Goal: Task Accomplishment & Management: Manage account settings

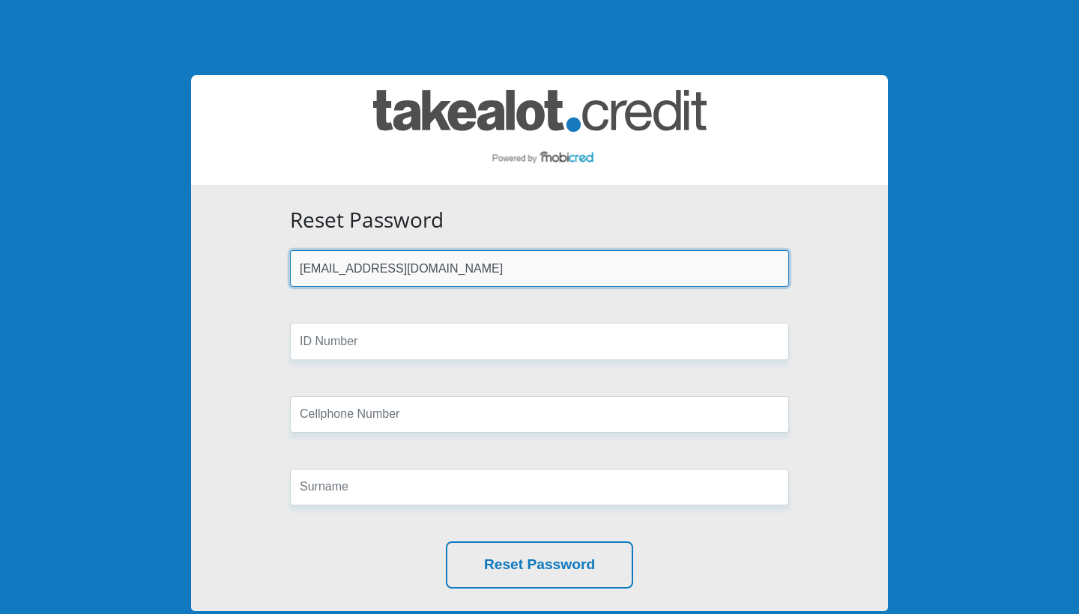
type input "[EMAIL_ADDRESS][DOMAIN_NAME]"
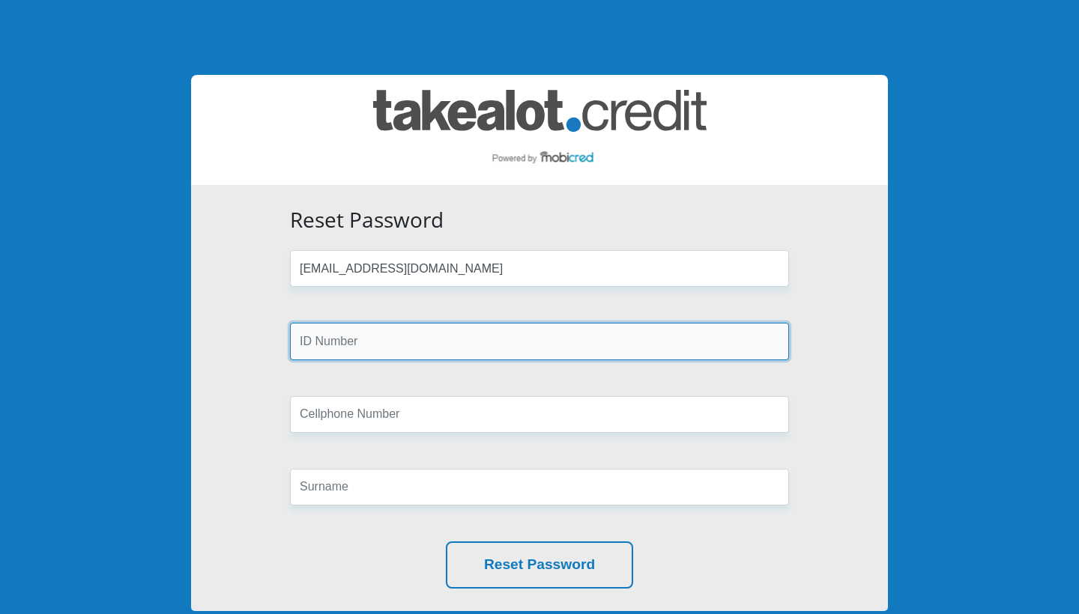
click at [339, 348] on input "text" at bounding box center [539, 341] width 499 height 37
type input "9508080138087"
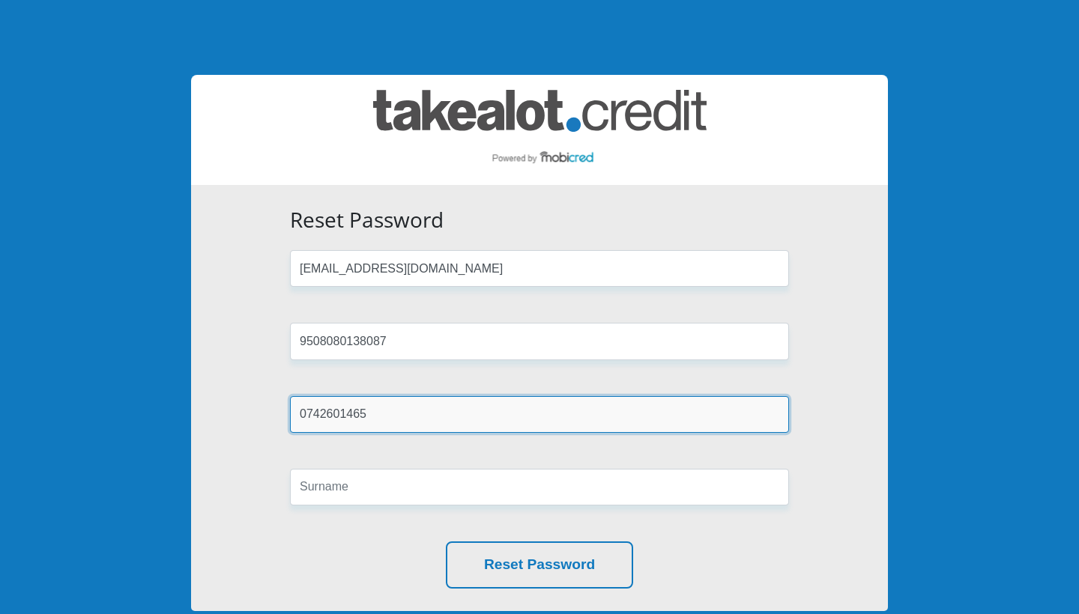
type input "0742601465"
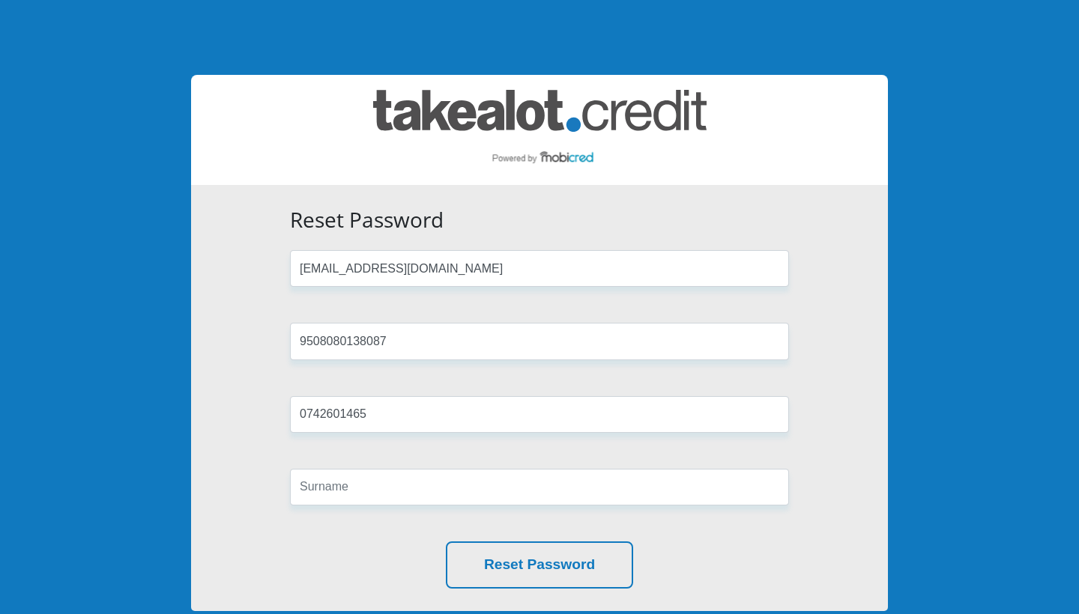
click at [368, 506] on form "Reset Password houstonkirsten8@gmail.com 9508080138087 0742601465 Reset Password" at bounding box center [539, 397] width 521 height 381
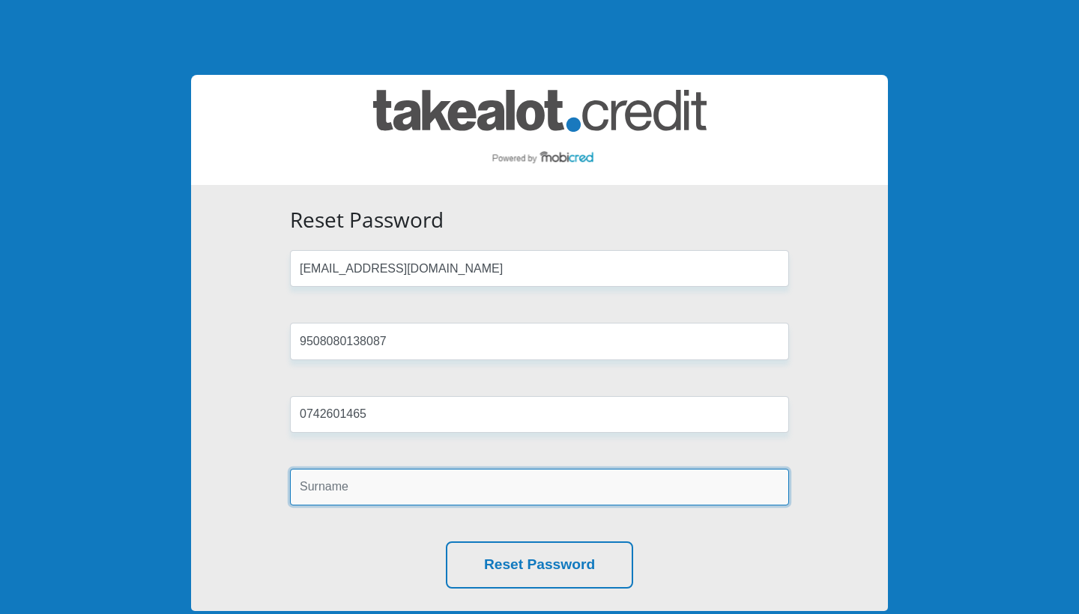
type input "h"
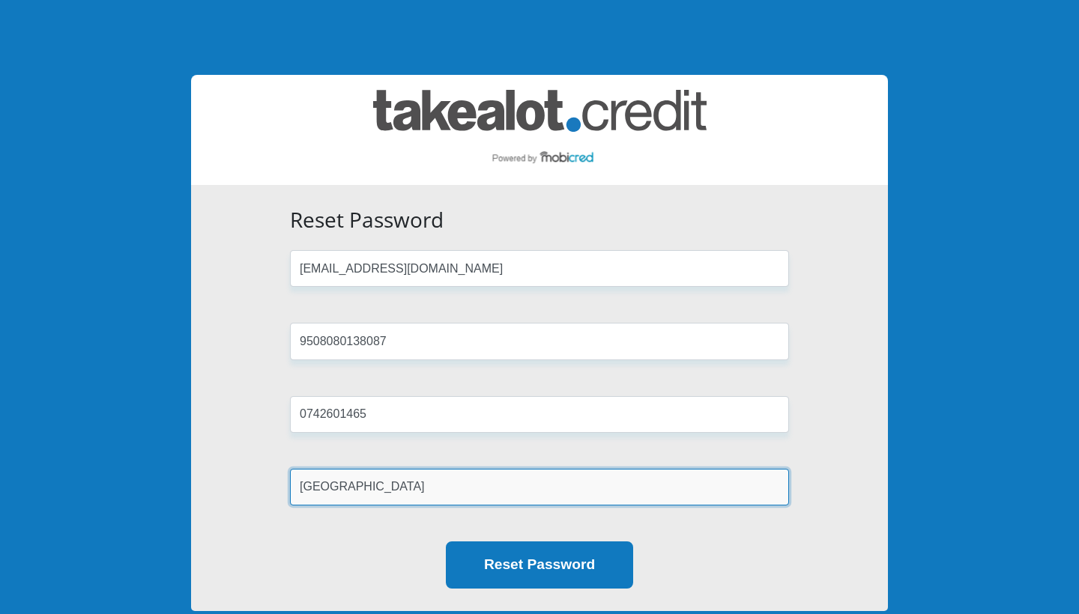
type input "Houston"
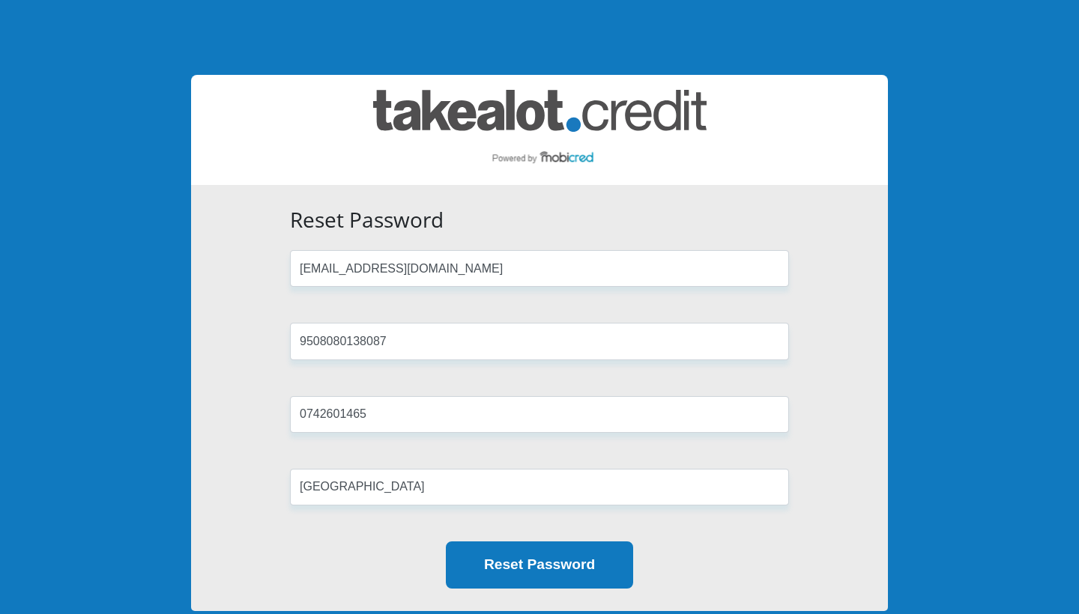
click at [497, 575] on button "Reset Password" at bounding box center [539, 565] width 187 height 47
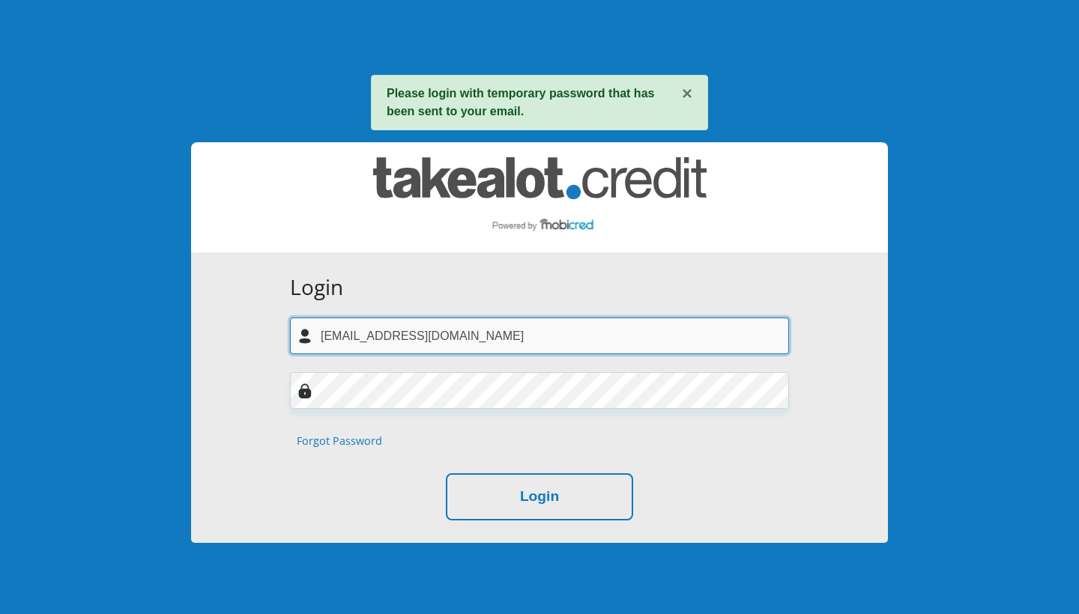
type input "[EMAIL_ADDRESS][DOMAIN_NAME]"
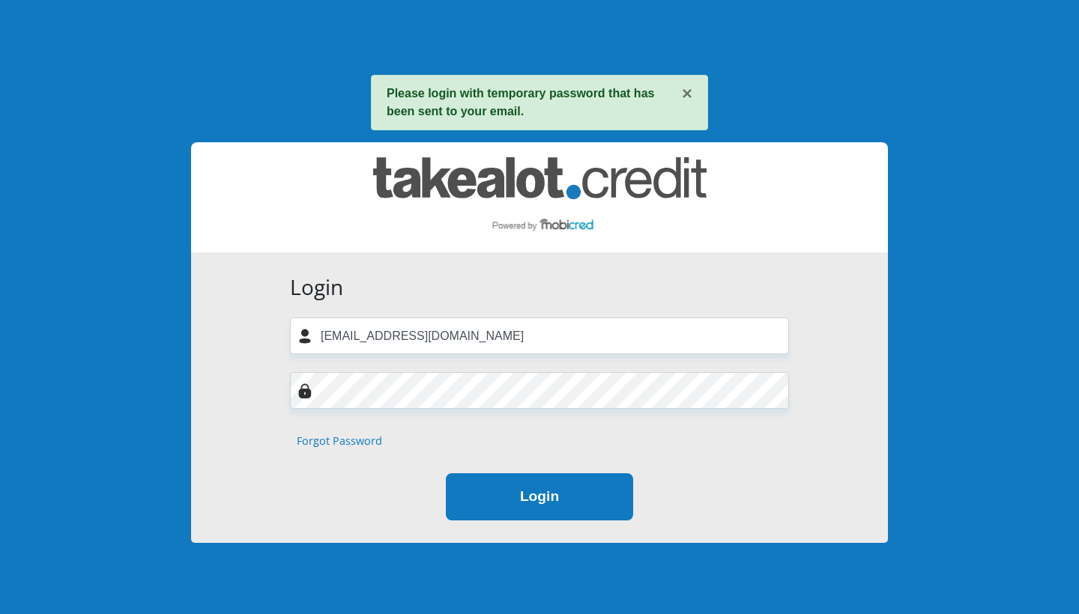
click at [508, 488] on button "Login" at bounding box center [539, 496] width 187 height 47
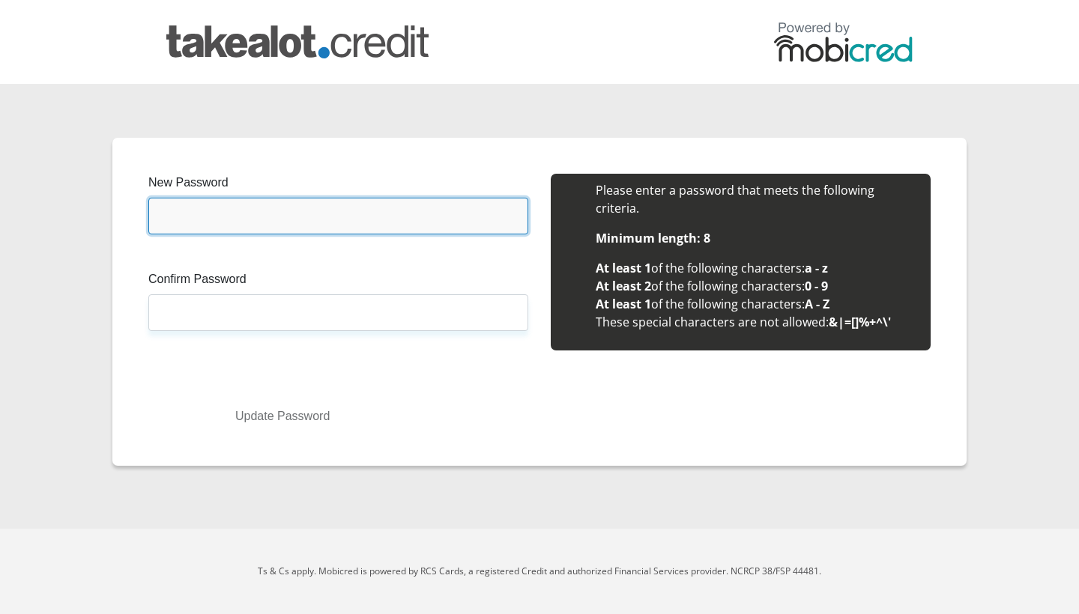
click at [383, 234] on input "New Password" at bounding box center [338, 216] width 380 height 37
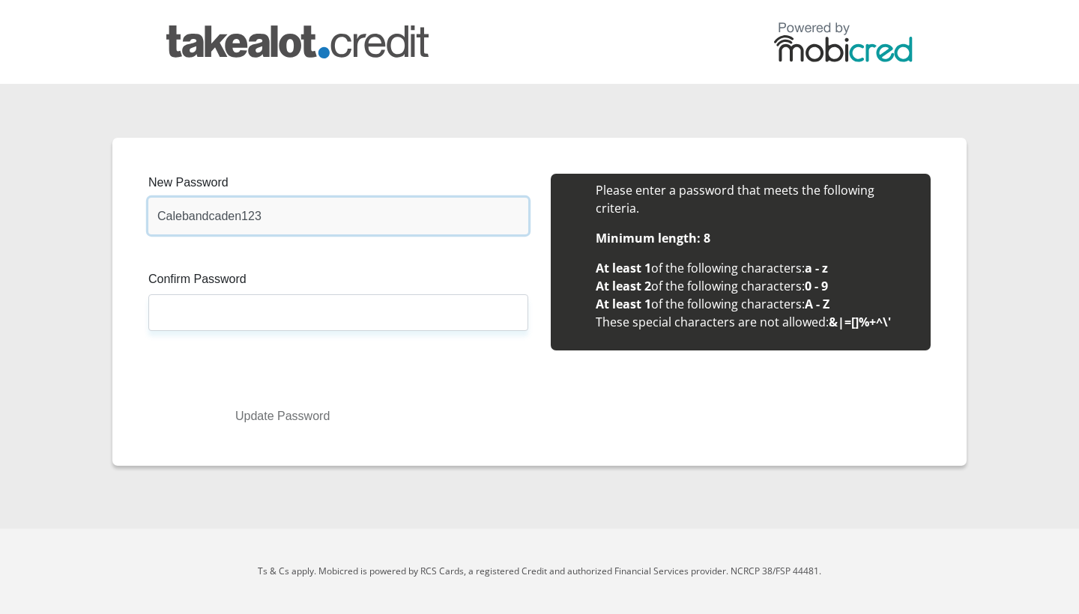
type input "Calebandcaden123"
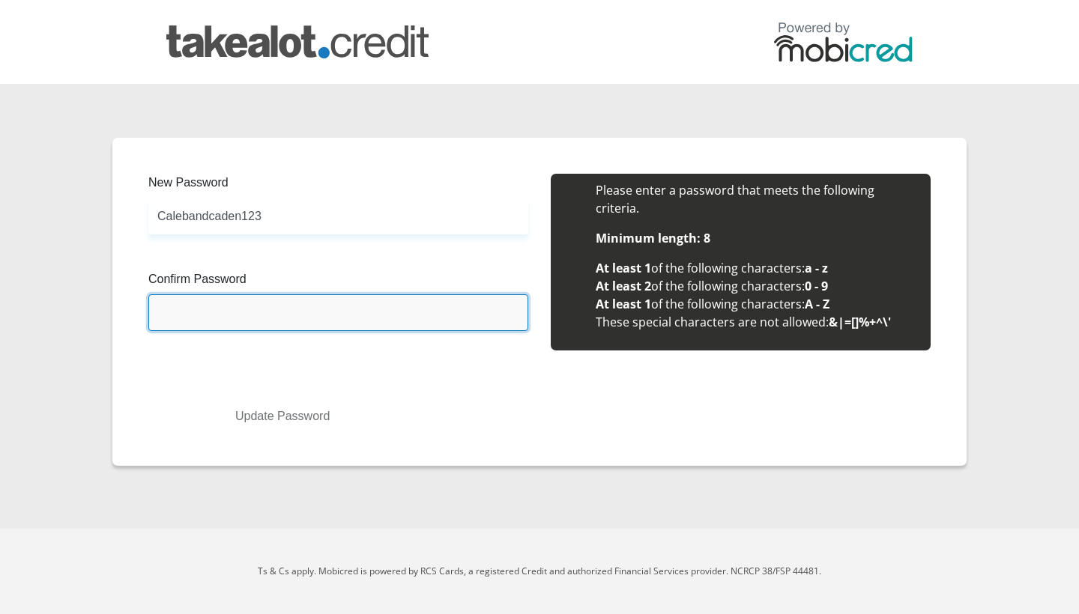
click at [353, 315] on input "Confirm Password" at bounding box center [338, 312] width 380 height 37
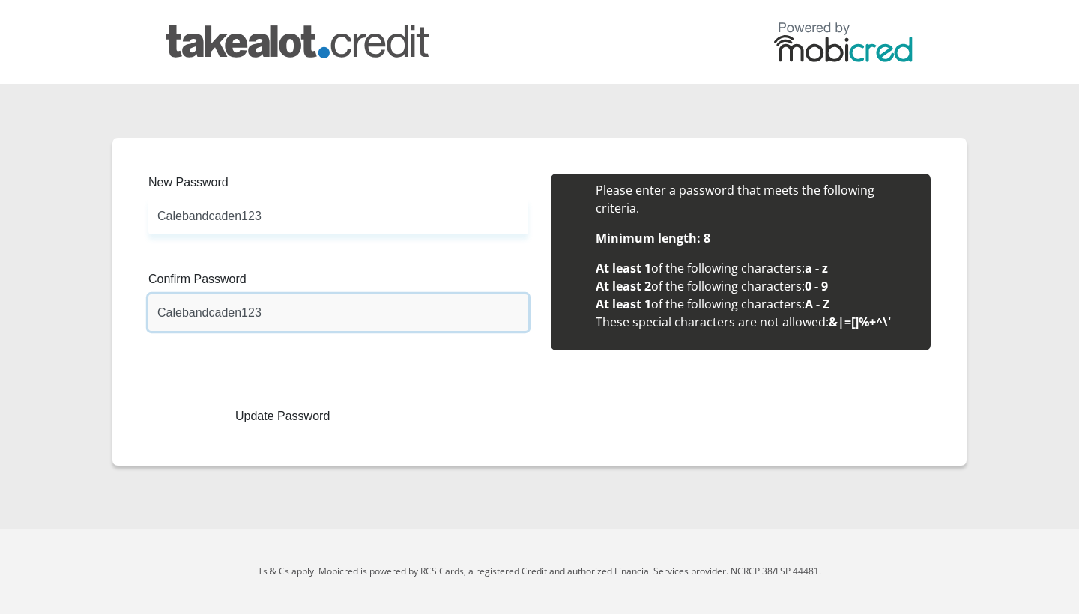
type input "Calebandcaden123"
click at [315, 413] on button "Update Password" at bounding box center [283, 416] width 246 height 27
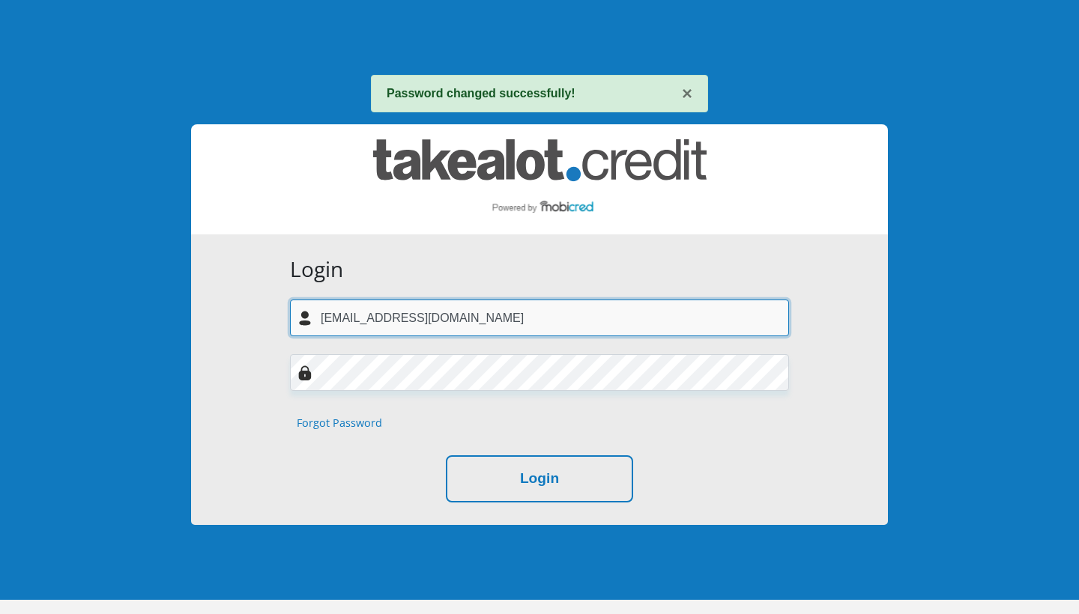
type input "[EMAIL_ADDRESS][DOMAIN_NAME]"
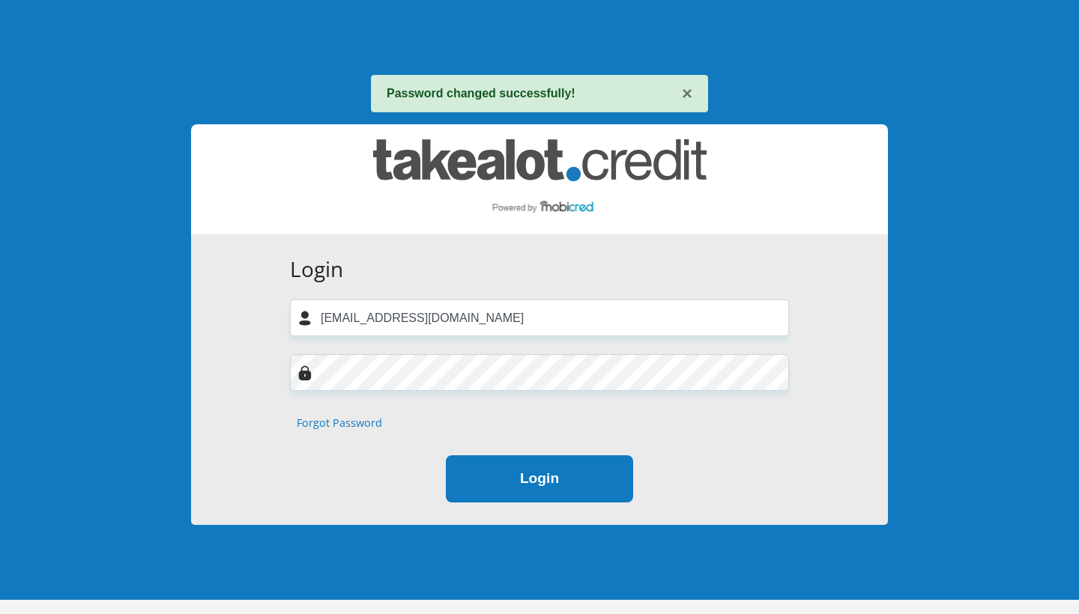
click at [487, 476] on button "Login" at bounding box center [539, 478] width 187 height 47
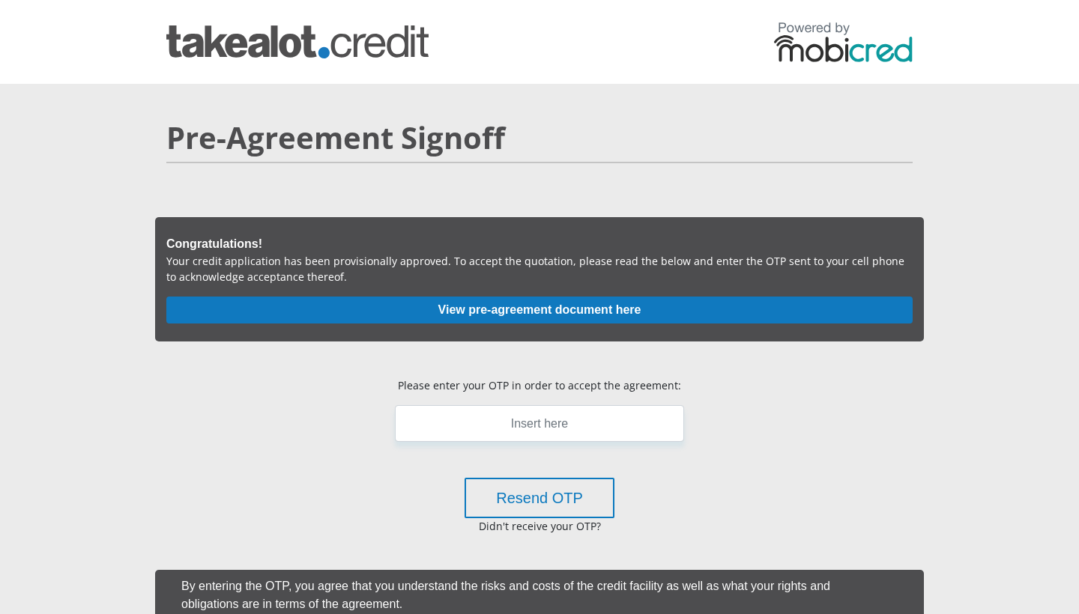
click at [535, 307] on button "View pre-agreement document here" at bounding box center [539, 310] width 746 height 27
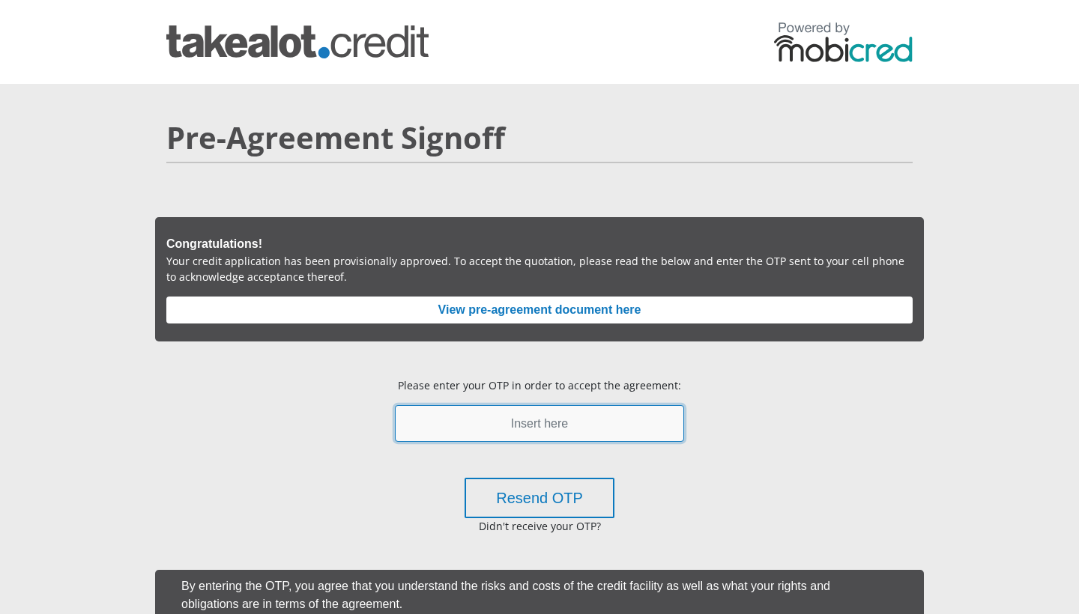
click at [588, 428] on input "text" at bounding box center [539, 423] width 289 height 37
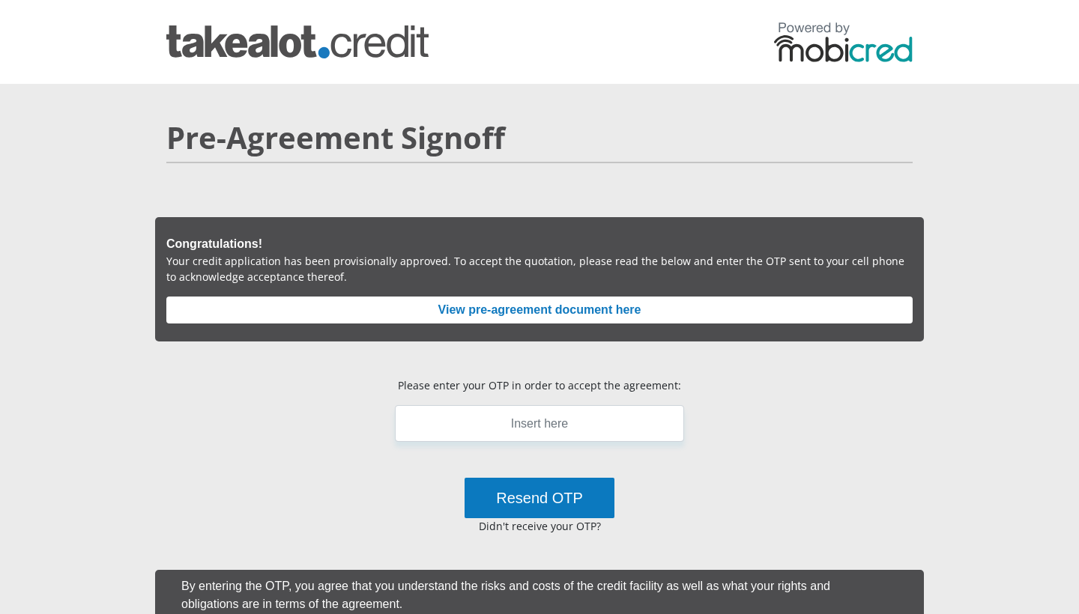
click at [589, 480] on button "Resend OTP" at bounding box center [539, 498] width 150 height 40
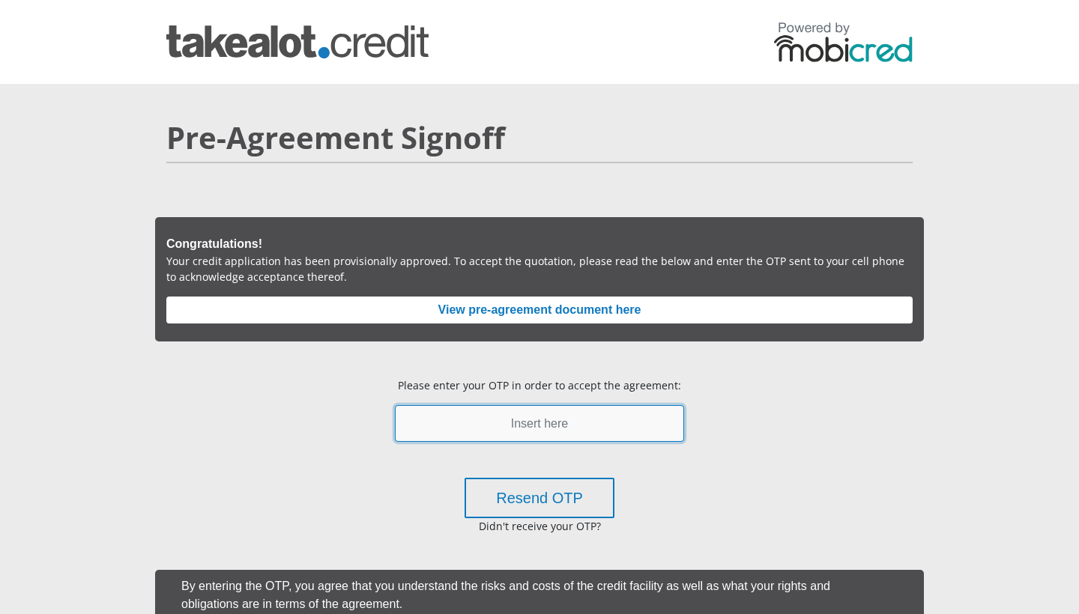
click at [580, 416] on input "text" at bounding box center [539, 423] width 289 height 37
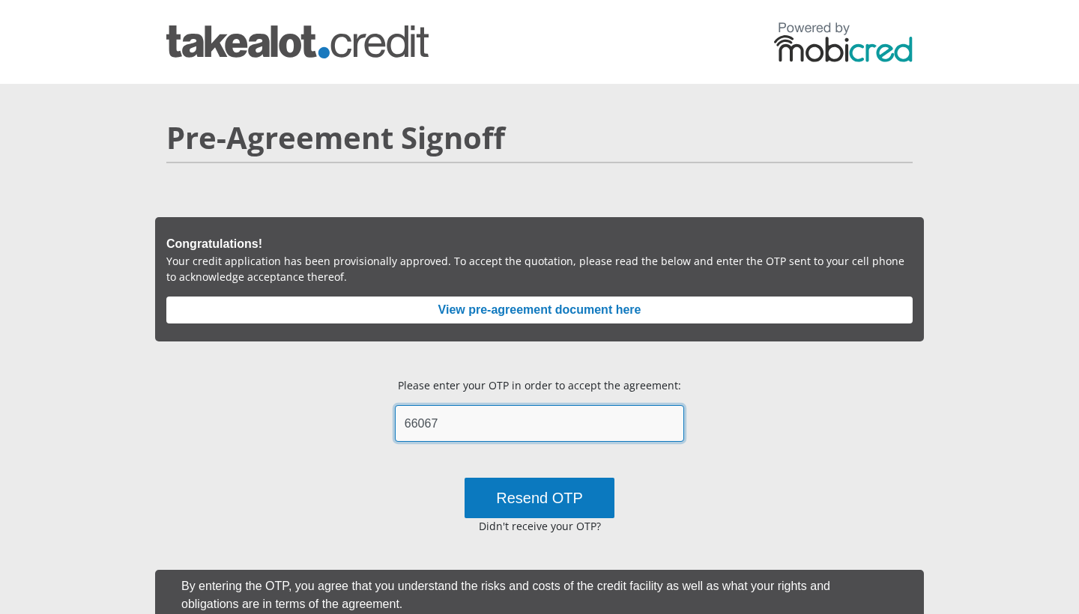
type input "66067"
click at [584, 484] on button "Resend OTP" at bounding box center [539, 498] width 150 height 40
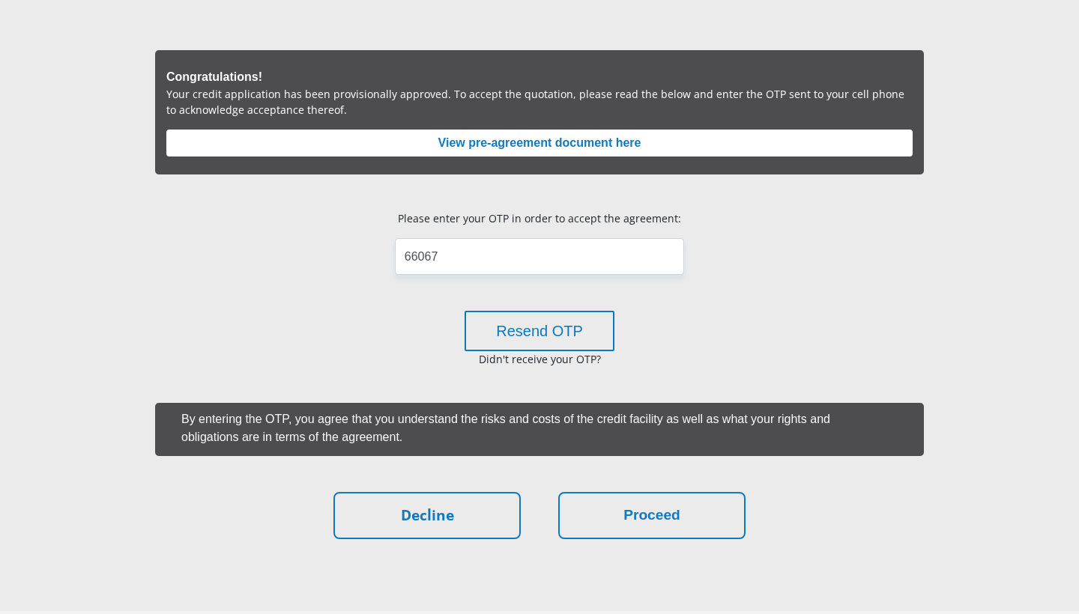
scroll to position [183, 0]
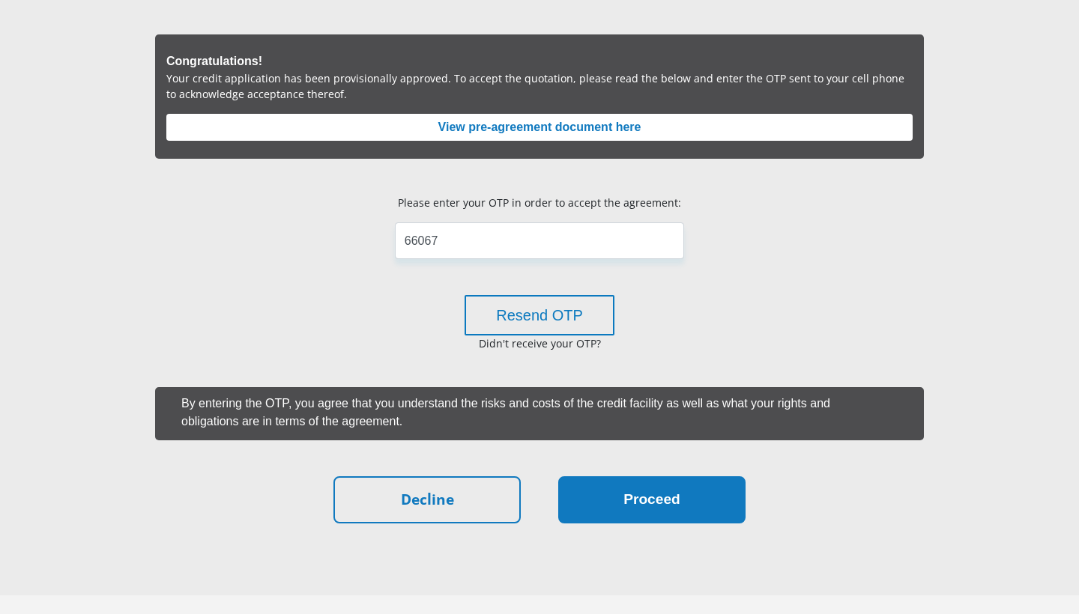
click at [691, 484] on button "Proceed" at bounding box center [651, 499] width 187 height 47
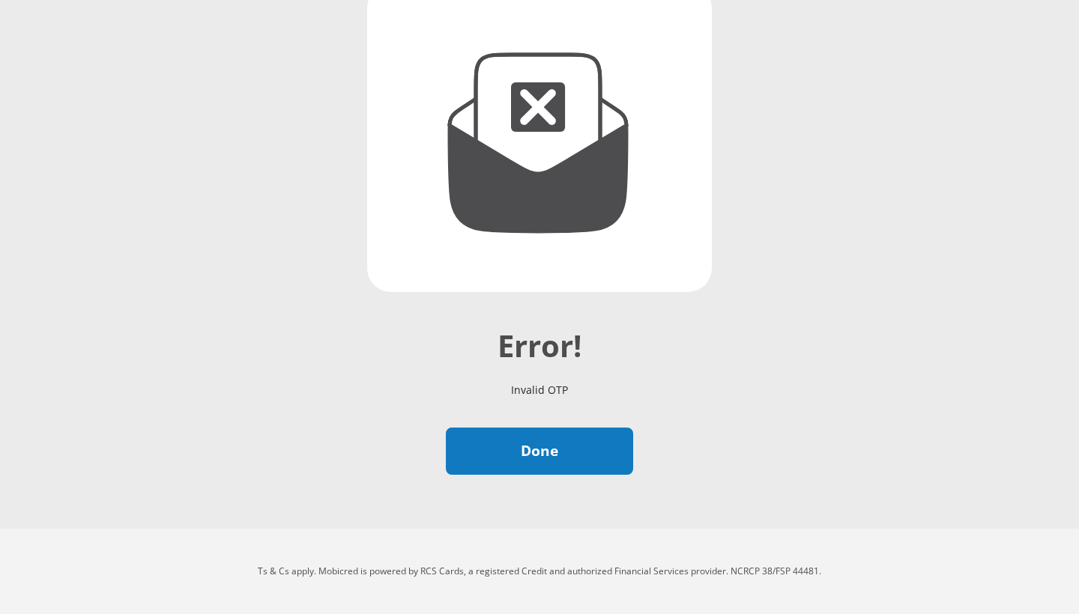
scroll to position [189, 0]
click at [590, 468] on link "Done" at bounding box center [539, 451] width 187 height 47
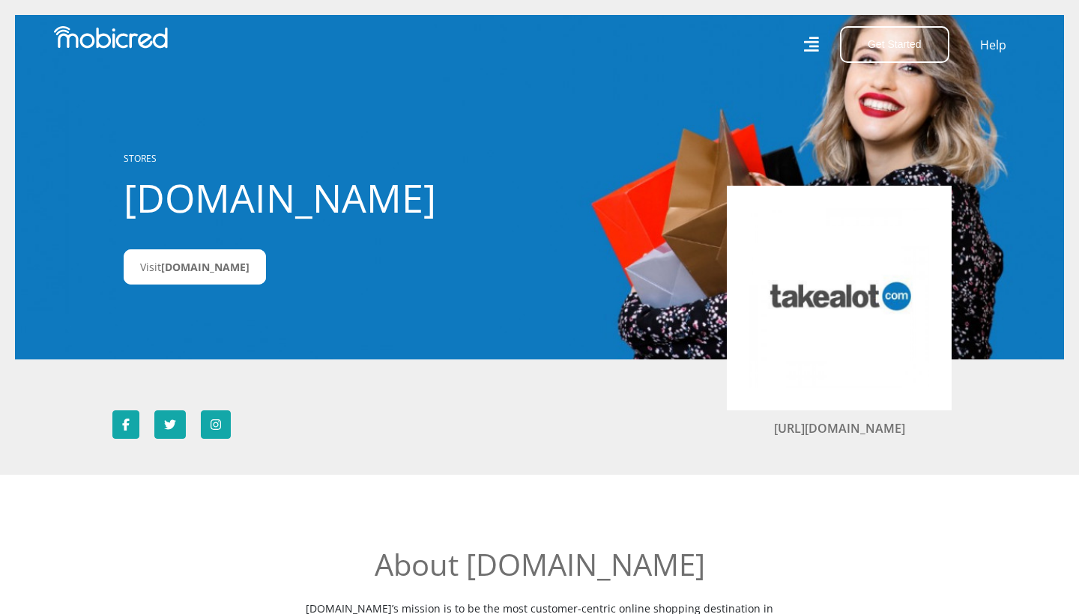
click at [807, 52] on icon at bounding box center [811, 44] width 15 height 15
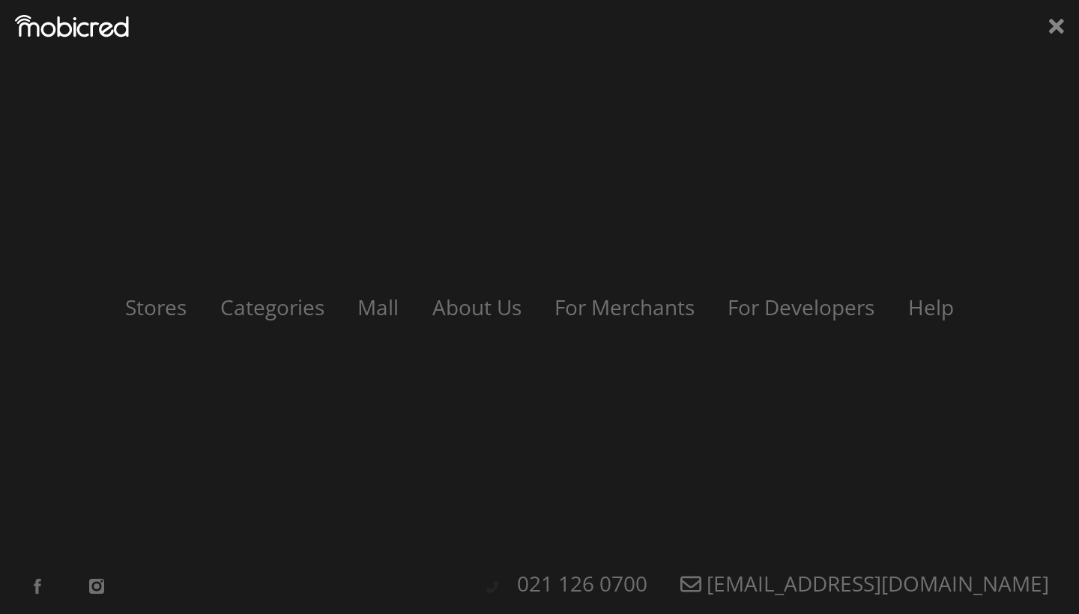
click at [1044, 30] on div "Stores Categories Mall About Us For Merchants For Developers Help Sign Up Sign …" at bounding box center [539, 307] width 1079 height 614
click at [1062, 19] on icon at bounding box center [1056, 26] width 15 height 15
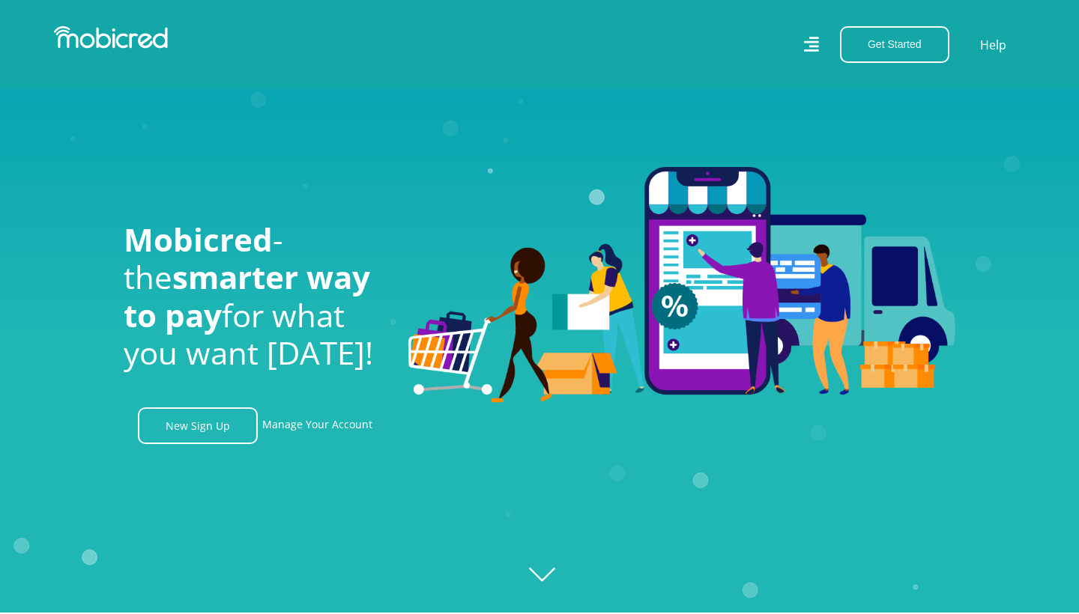
scroll to position [157, 0]
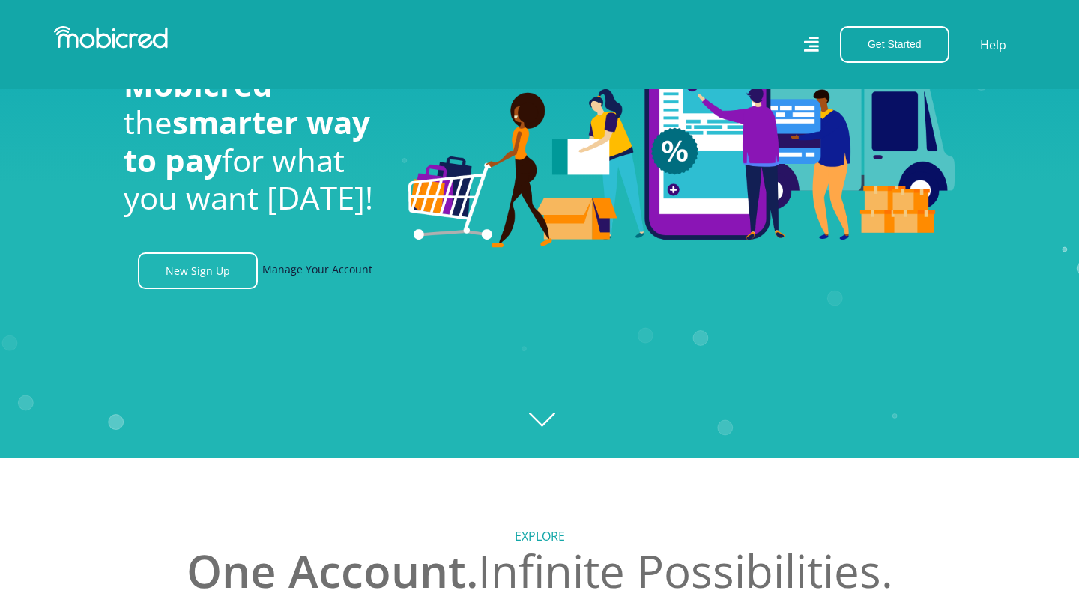
click at [319, 270] on link "Manage Your Account" at bounding box center [317, 270] width 110 height 37
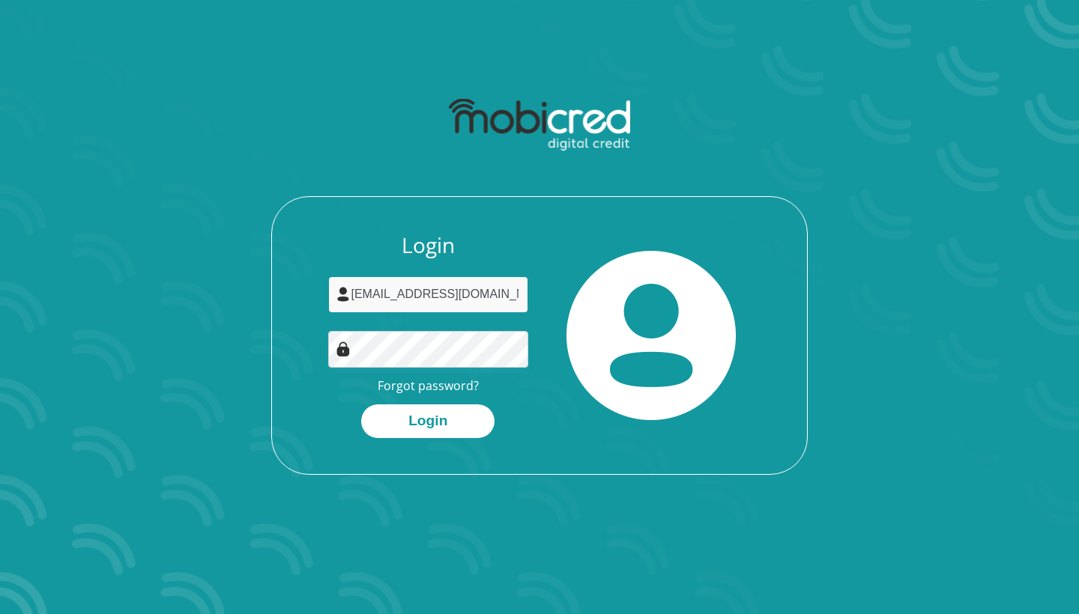
type input "[EMAIL_ADDRESS][DOMAIN_NAME]"
click at [428, 419] on button "Login" at bounding box center [427, 421] width 133 height 34
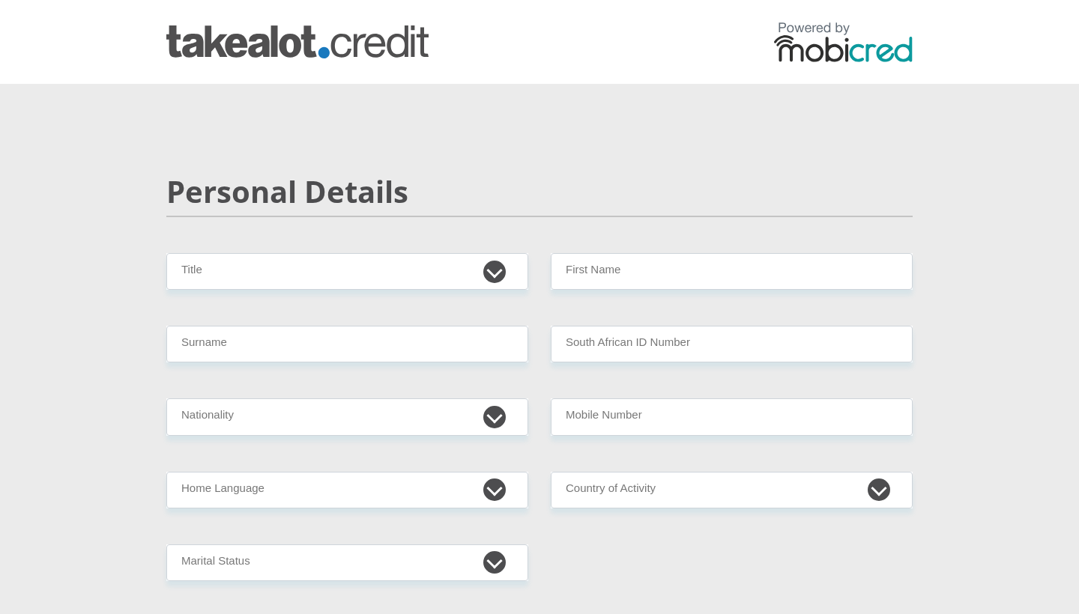
click at [807, 47] on img at bounding box center [843, 42] width 139 height 40
